Goal: Obtain resource: Obtain resource

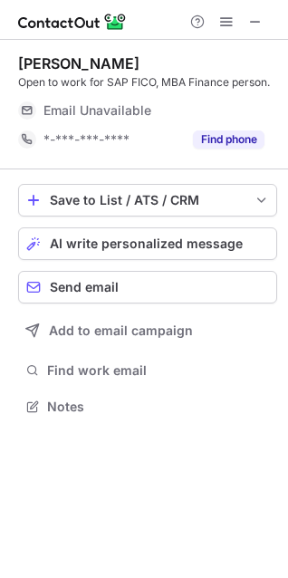
scroll to position [8, 8]
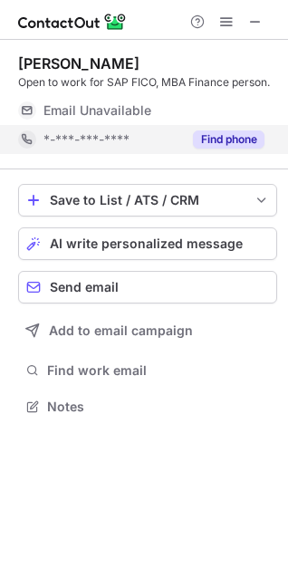
click at [221, 133] on button "Find phone" at bounding box center [229, 139] width 72 height 18
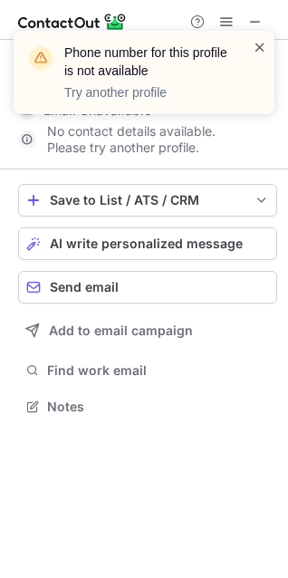
click at [266, 43] on span at bounding box center [260, 47] width 14 height 18
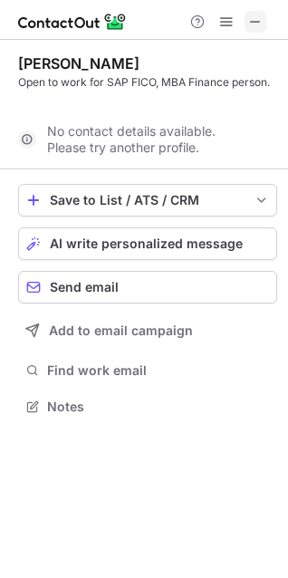
click at [247, 23] on button at bounding box center [255, 22] width 22 height 22
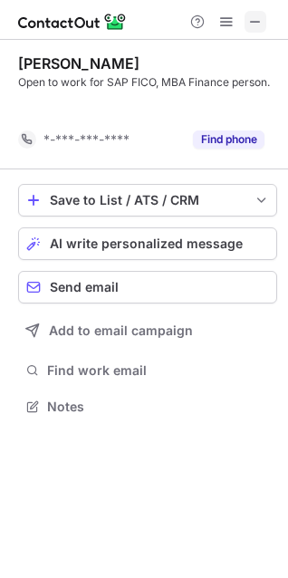
scroll to position [364, 288]
